Goal: Information Seeking & Learning: Learn about a topic

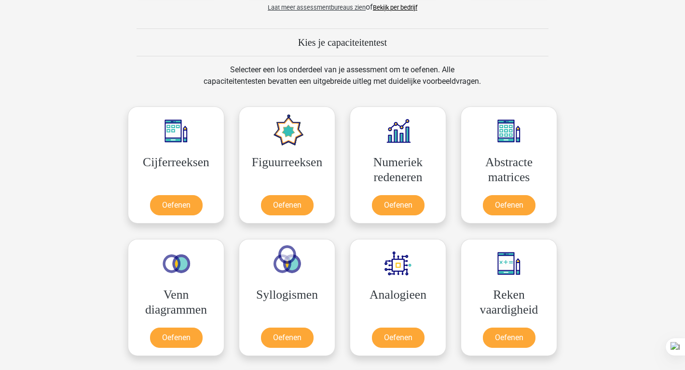
scroll to position [440, 0]
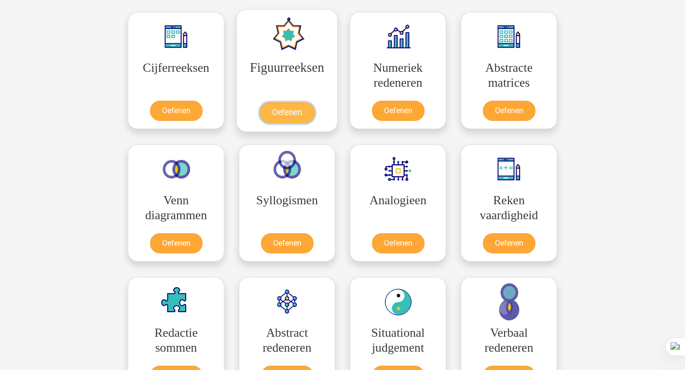
click at [304, 102] on link "Oefenen" at bounding box center [286, 112] width 55 height 21
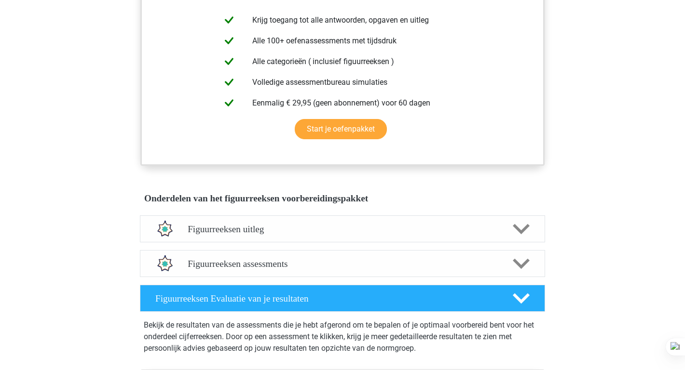
scroll to position [393, 0]
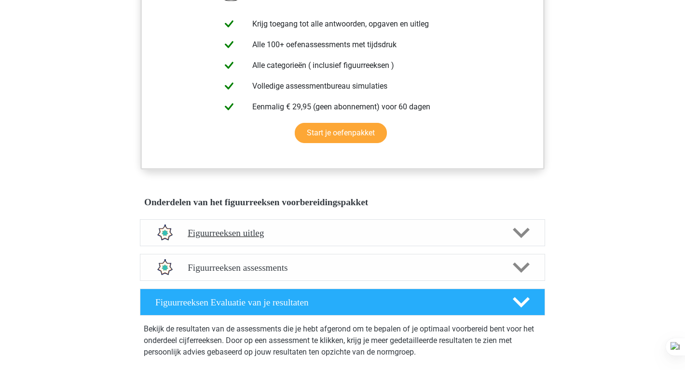
click at [310, 243] on div "Figuurreeksen uitleg" at bounding box center [342, 232] width 405 height 27
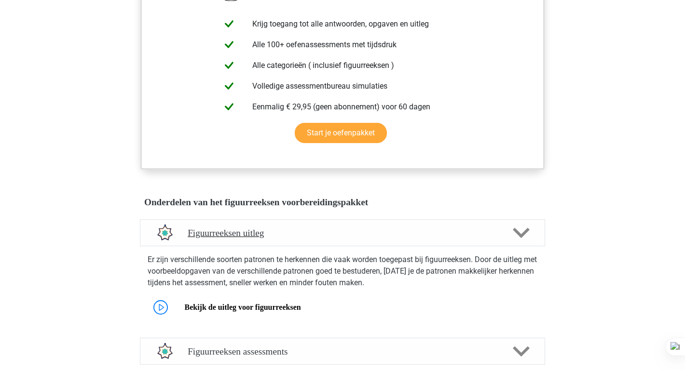
scroll to position [577, 0]
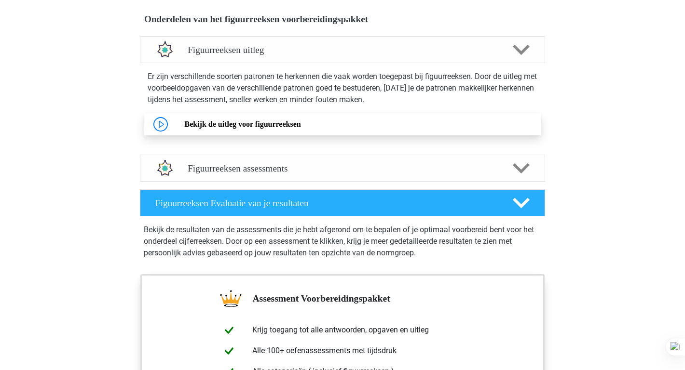
click at [264, 128] on link "Bekijk de uitleg voor figuurreeksen" at bounding box center [242, 124] width 116 height 8
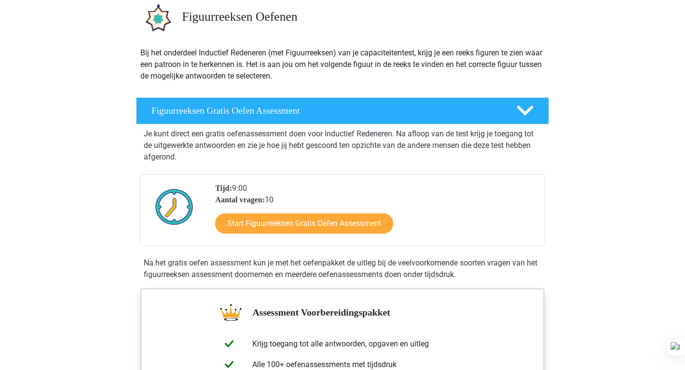
scroll to position [23, 0]
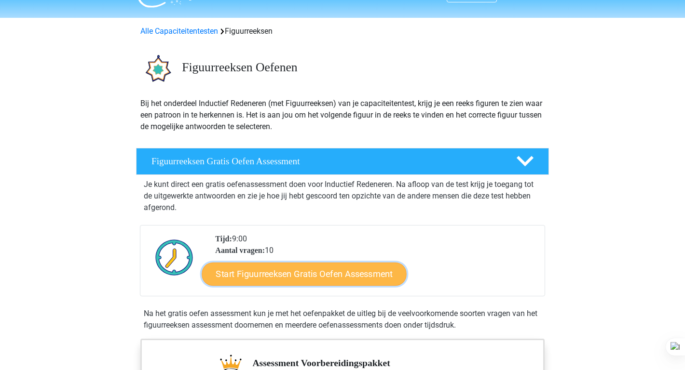
click at [280, 273] on link "Start Figuurreeksen Gratis Oefen Assessment" at bounding box center [304, 273] width 204 height 23
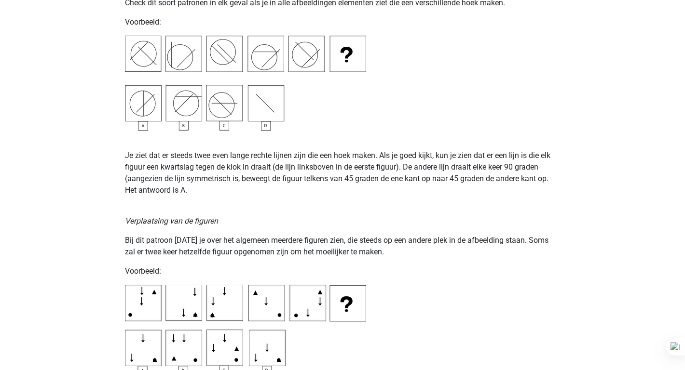
scroll to position [1475, 0]
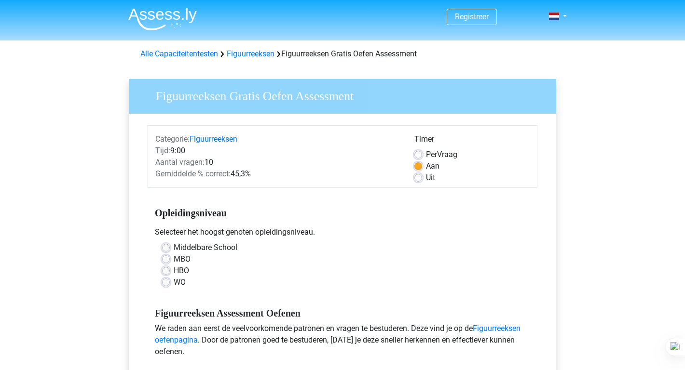
scroll to position [119, 0]
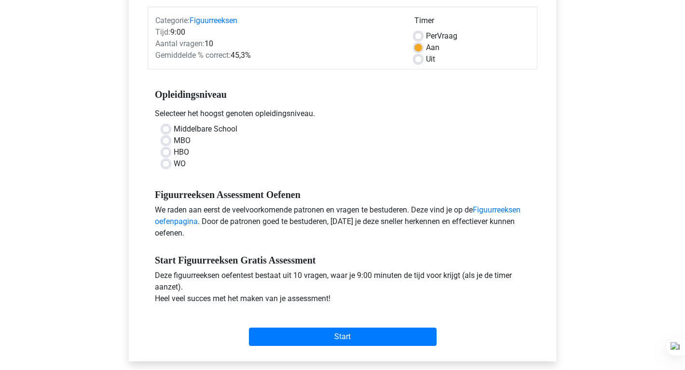
click at [182, 164] on label "WO" at bounding box center [180, 164] width 12 height 12
click at [170, 164] on input "WO" at bounding box center [166, 163] width 8 height 10
radio input "true"
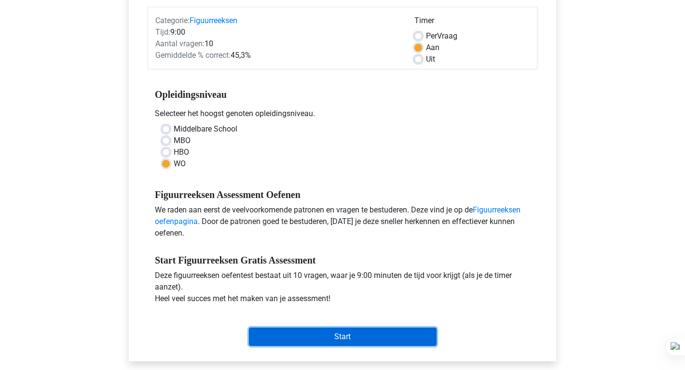
click at [302, 338] on input "Start" at bounding box center [343, 337] width 188 height 18
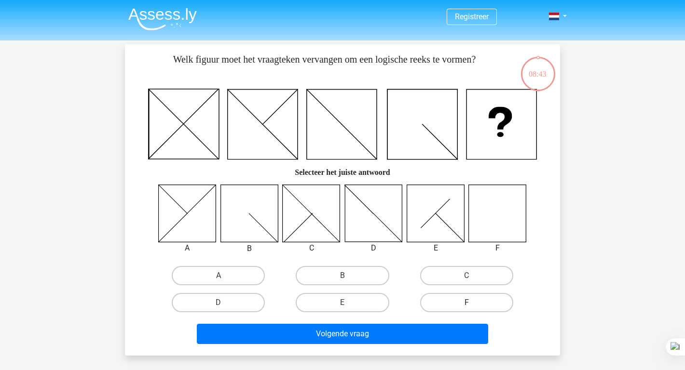
click at [452, 301] on label "F" at bounding box center [466, 302] width 93 height 19
click at [466, 303] on input "F" at bounding box center [469, 306] width 6 height 6
radio input "true"
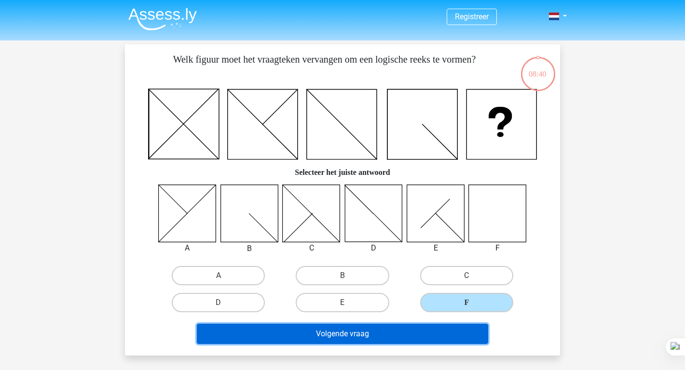
click at [390, 332] on button "Volgende vraag" at bounding box center [343, 334] width 292 height 20
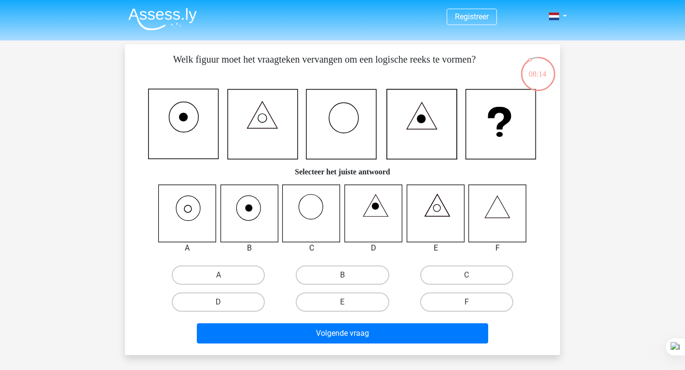
click at [196, 226] on icon at bounding box center [187, 213] width 57 height 57
click at [217, 272] on label "A" at bounding box center [218, 275] width 93 height 19
click at [218, 275] on input "A" at bounding box center [221, 278] width 6 height 6
radio input "true"
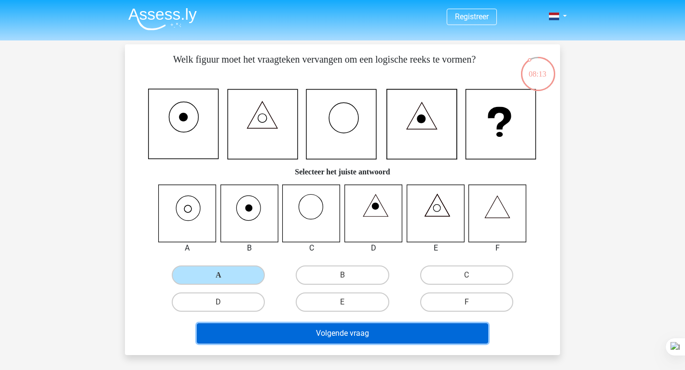
click at [257, 340] on button "Volgende vraag" at bounding box center [343, 334] width 292 height 20
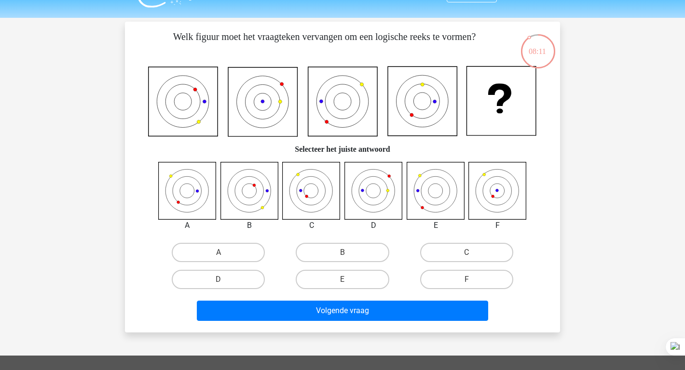
scroll to position [22, 0]
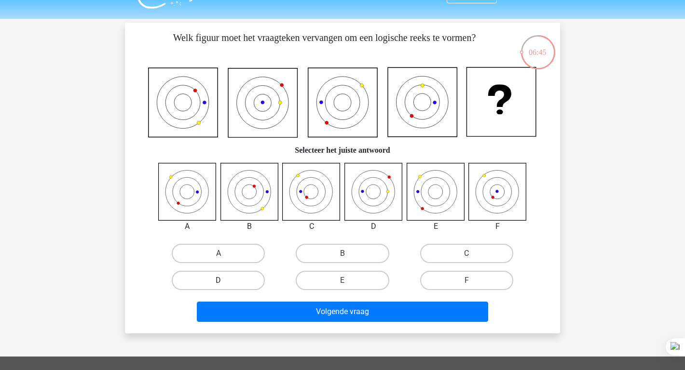
click at [226, 282] on label "D" at bounding box center [218, 280] width 93 height 19
click at [225, 282] on input "D" at bounding box center [221, 284] width 6 height 6
radio input "true"
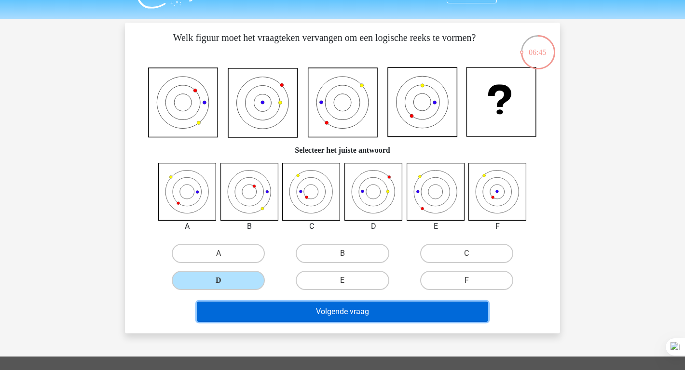
click at [248, 310] on button "Volgende vraag" at bounding box center [343, 312] width 292 height 20
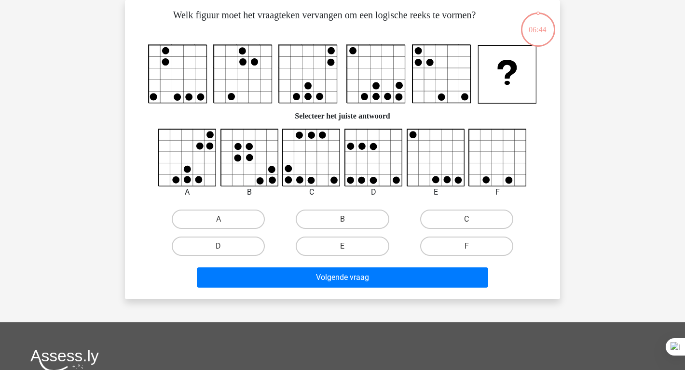
scroll to position [0, 0]
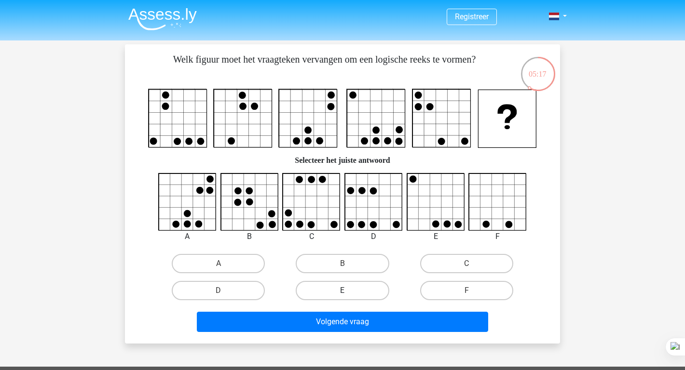
click at [365, 296] on label "E" at bounding box center [342, 290] width 93 height 19
click at [349, 296] on input "E" at bounding box center [345, 294] width 6 height 6
radio input "true"
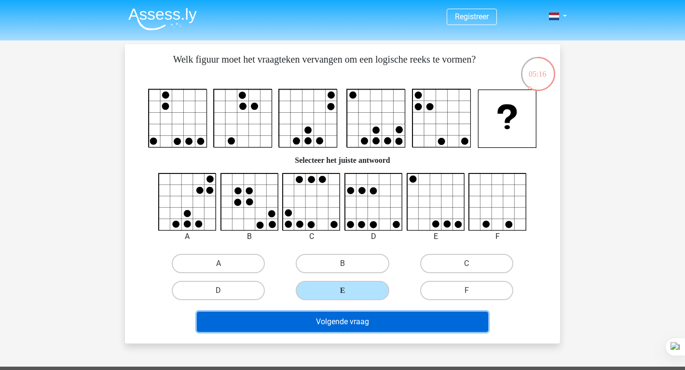
click at [366, 318] on button "Volgende vraag" at bounding box center [343, 322] width 292 height 20
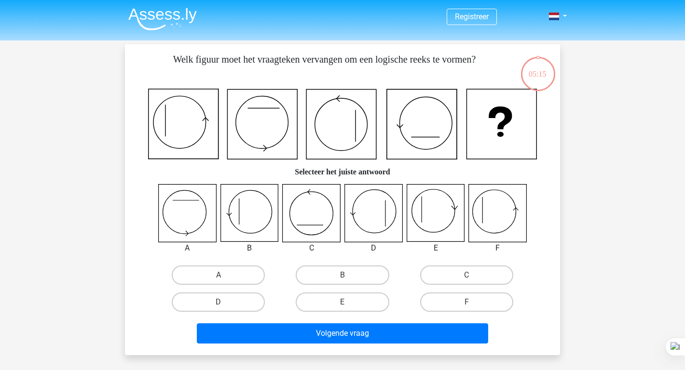
scroll to position [44, 0]
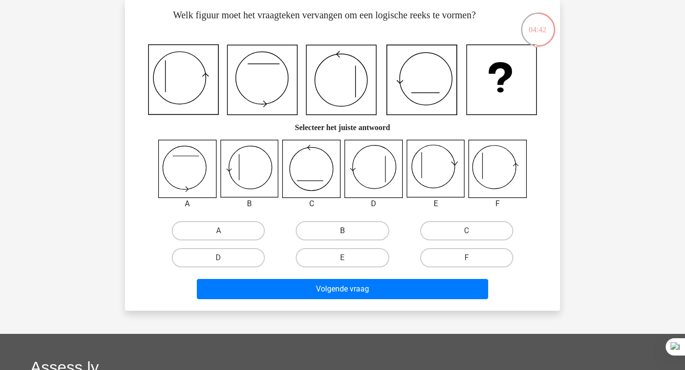
click at [332, 227] on label "B" at bounding box center [342, 230] width 93 height 19
click at [342, 231] on input "B" at bounding box center [345, 234] width 6 height 6
radio input "true"
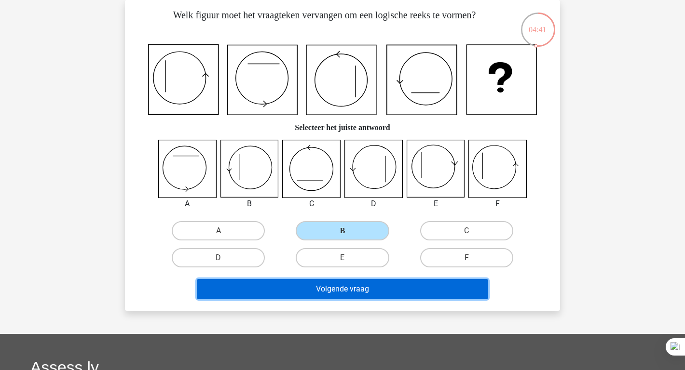
click at [333, 294] on button "Volgende vraag" at bounding box center [343, 289] width 292 height 20
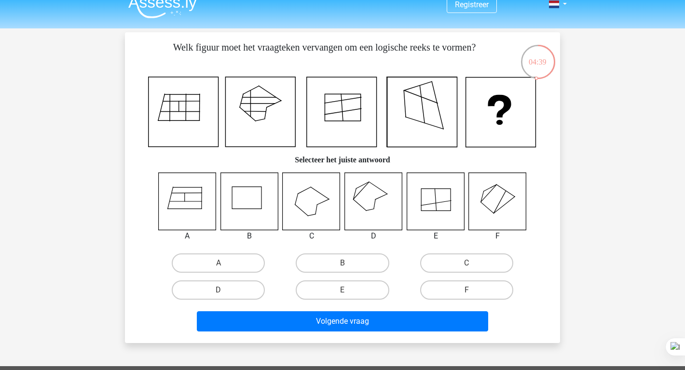
scroll to position [0, 0]
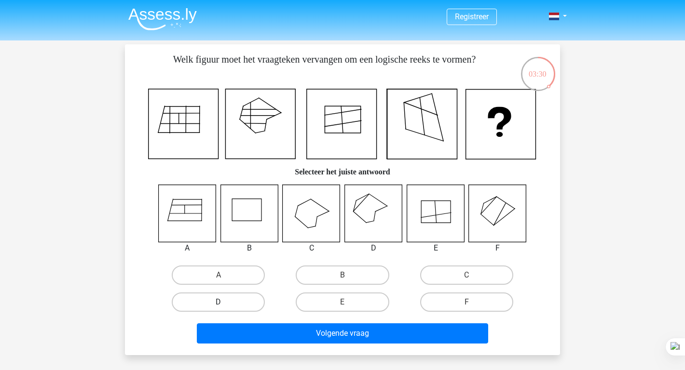
click at [234, 305] on label "D" at bounding box center [218, 302] width 93 height 19
click at [225, 305] on input "D" at bounding box center [221, 305] width 6 height 6
radio input "true"
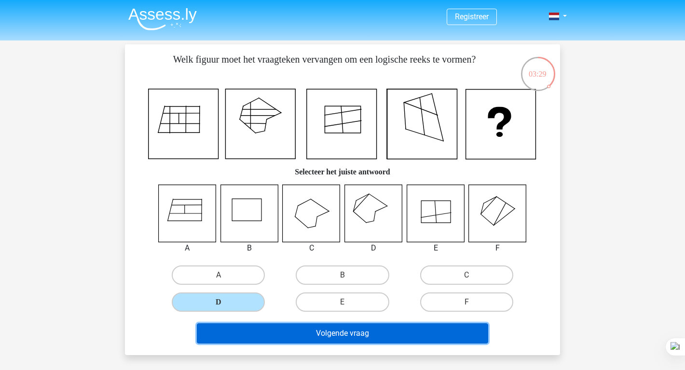
click at [272, 333] on button "Volgende vraag" at bounding box center [343, 334] width 292 height 20
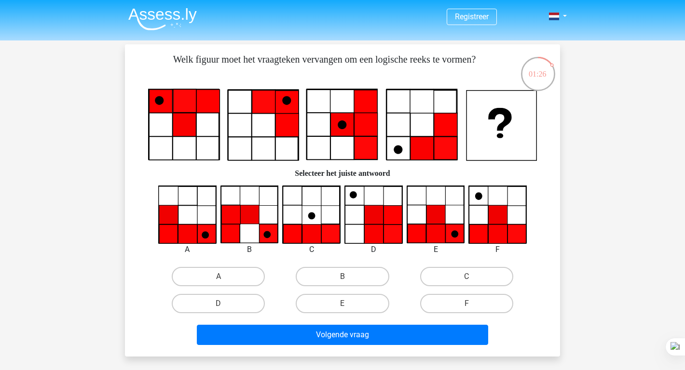
click at [437, 219] on icon at bounding box center [435, 214] width 19 height 19
click at [356, 299] on label "E" at bounding box center [342, 303] width 93 height 19
click at [349, 304] on input "E" at bounding box center [345, 307] width 6 height 6
radio input "true"
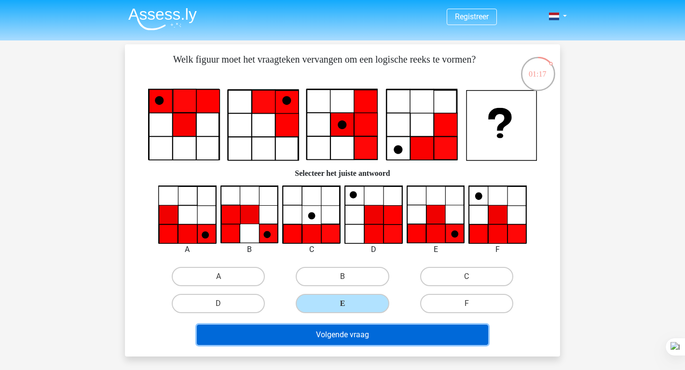
click at [357, 334] on button "Volgende vraag" at bounding box center [343, 335] width 292 height 20
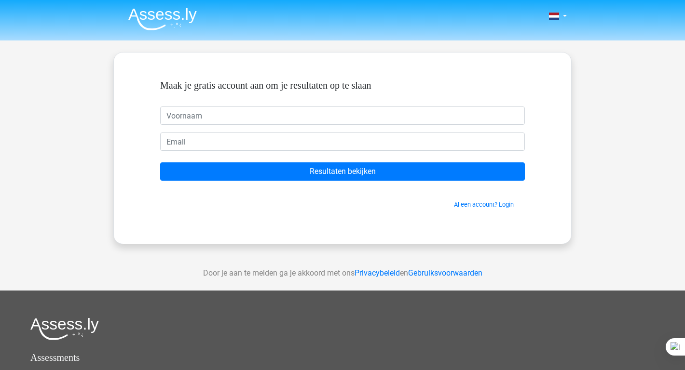
click at [355, 124] on input "text" at bounding box center [342, 116] width 365 height 18
type input "Sawsam"
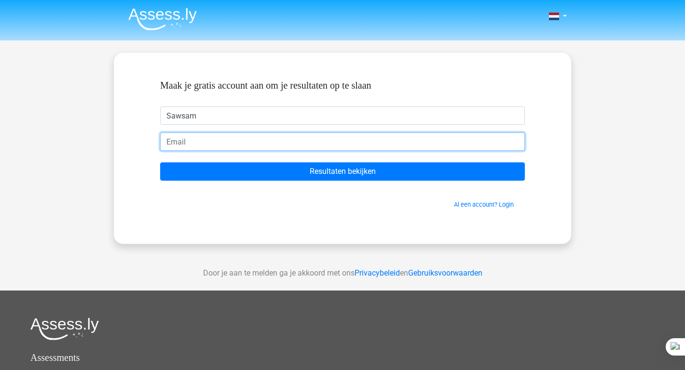
click at [255, 143] on input "email" at bounding box center [342, 142] width 365 height 18
type input "sawsamomarsalim@gmail.com"
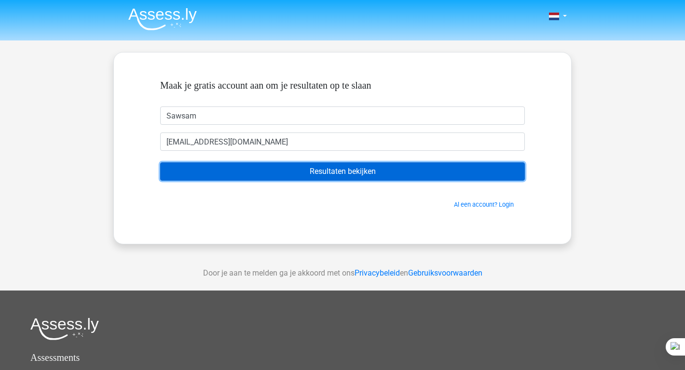
click at [282, 165] on input "Resultaten bekijken" at bounding box center [342, 172] width 365 height 18
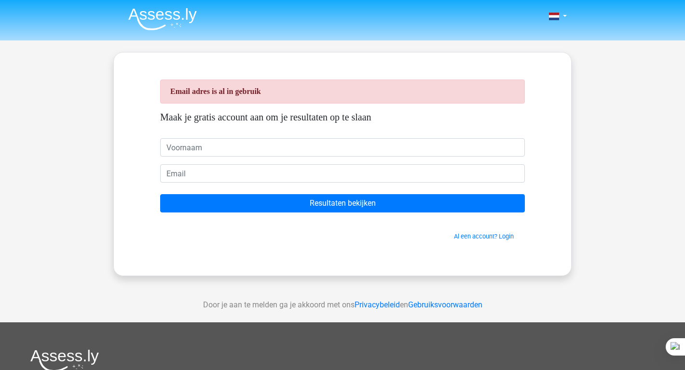
click at [244, 150] on input "text" at bounding box center [342, 147] width 365 height 18
type input "Sawsam"
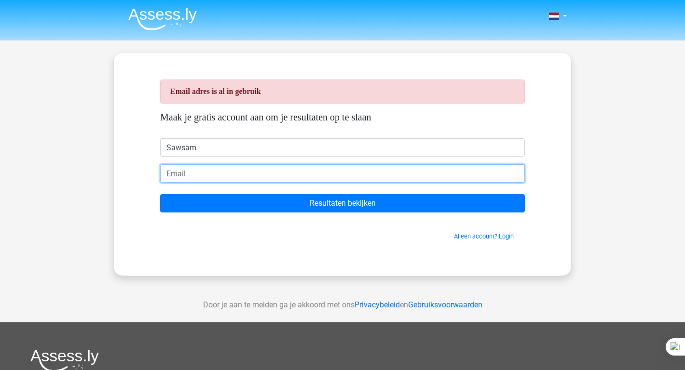
click at [245, 178] on input "email" at bounding box center [342, 173] width 365 height 18
type input "sawsamomarsalim@gmail.com"
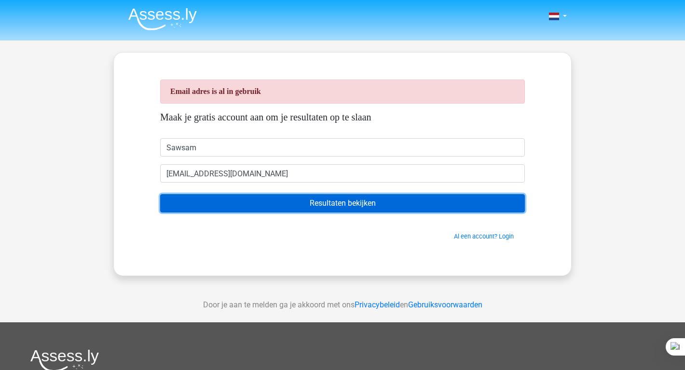
click at [251, 204] on input "Resultaten bekijken" at bounding box center [342, 203] width 365 height 18
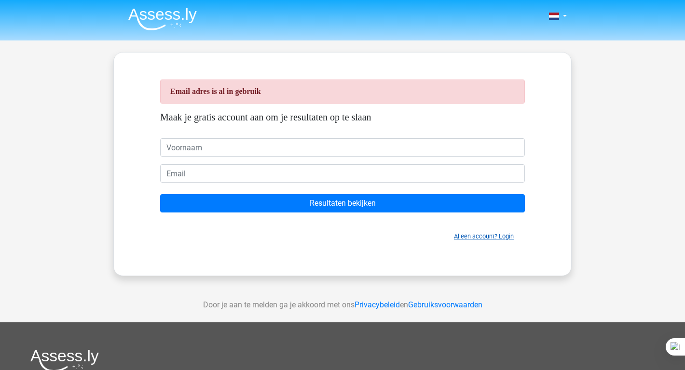
click at [486, 237] on link "Al een account? Login" at bounding box center [484, 236] width 60 height 7
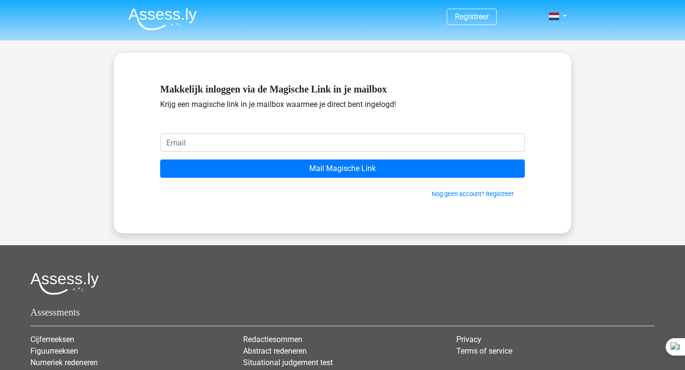
click at [316, 136] on input "email" at bounding box center [342, 143] width 365 height 18
type input "[EMAIL_ADDRESS][DOMAIN_NAME]"
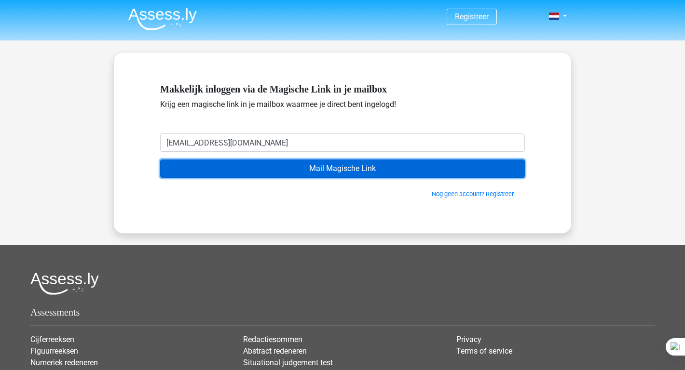
click at [308, 172] on input "Mail Magische Link" at bounding box center [342, 169] width 365 height 18
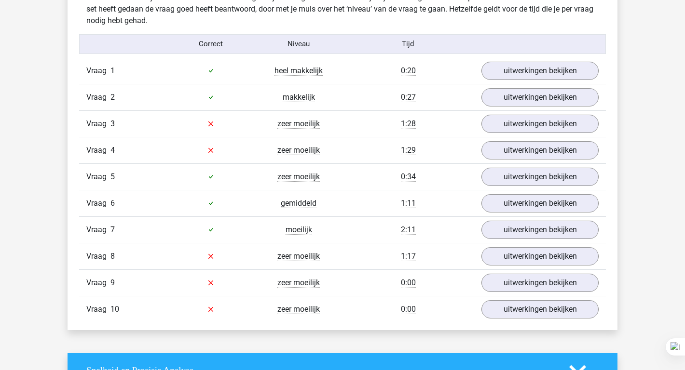
scroll to position [797, 0]
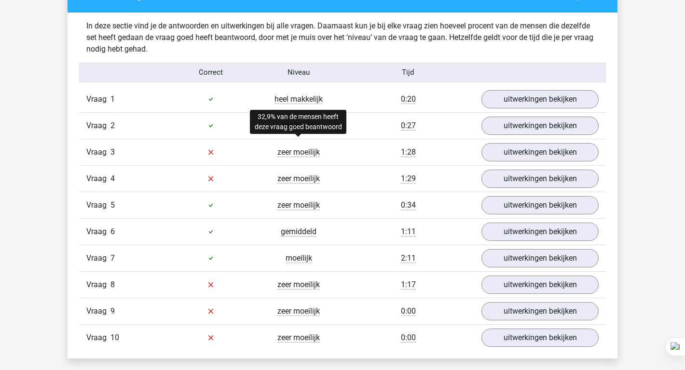
click at [304, 152] on span "zeer moeilijk" at bounding box center [298, 153] width 42 height 10
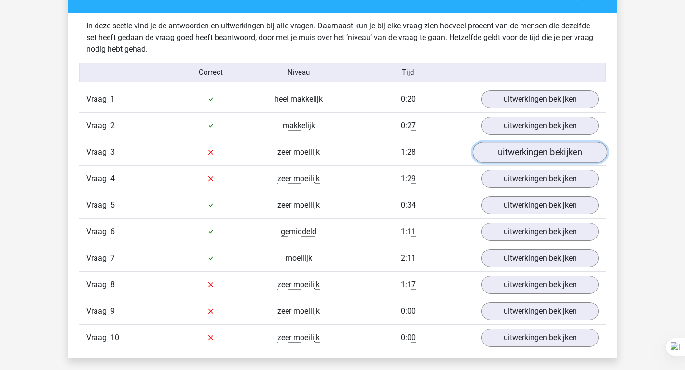
click at [499, 150] on link "uitwerkingen bekijken" at bounding box center [540, 152] width 135 height 21
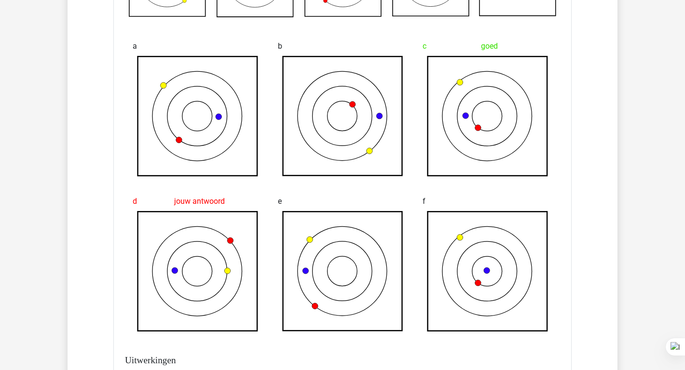
scroll to position [885, 0]
